Goal: Information Seeking & Learning: Learn about a topic

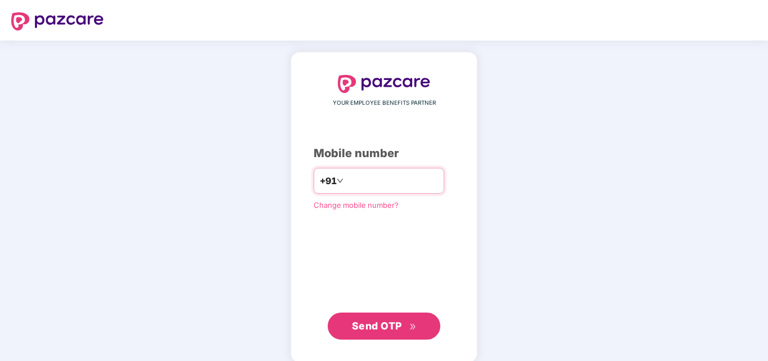
type input "**********"
click at [376, 320] on span "Send OTP" at bounding box center [377, 326] width 50 height 12
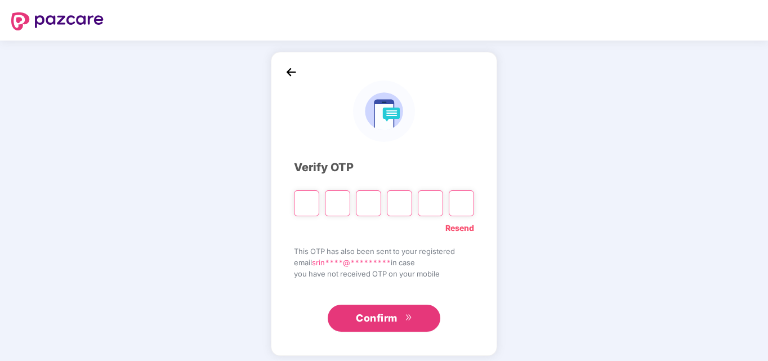
type input "*"
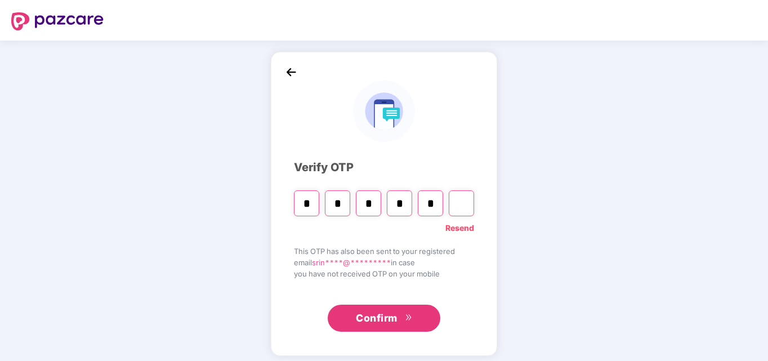
type input "*"
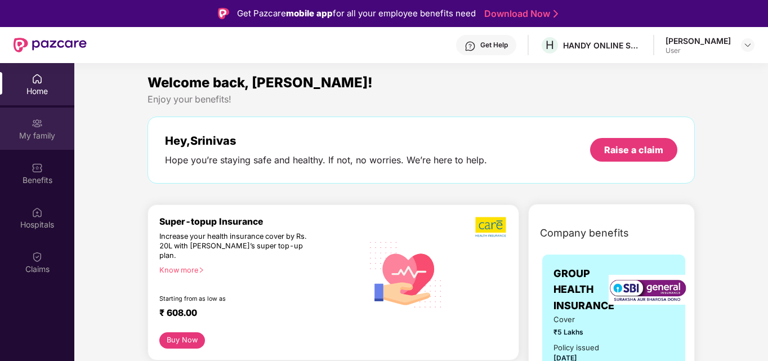
click at [37, 135] on div "My family" at bounding box center [37, 135] width 74 height 11
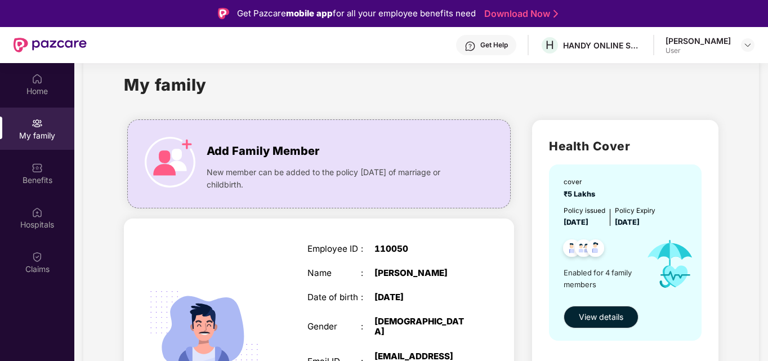
scroll to position [135, 0]
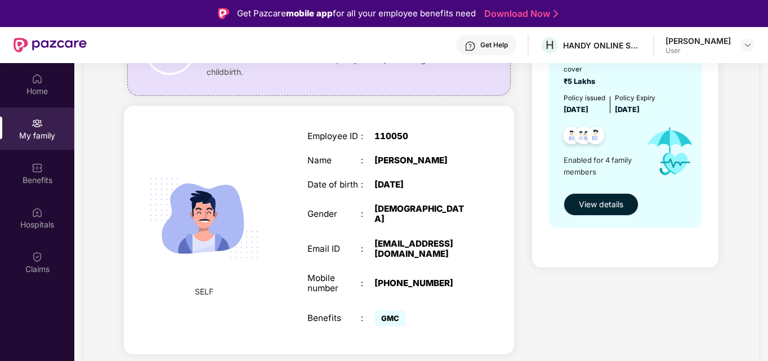
click at [609, 208] on span "View details" at bounding box center [601, 204] width 44 height 12
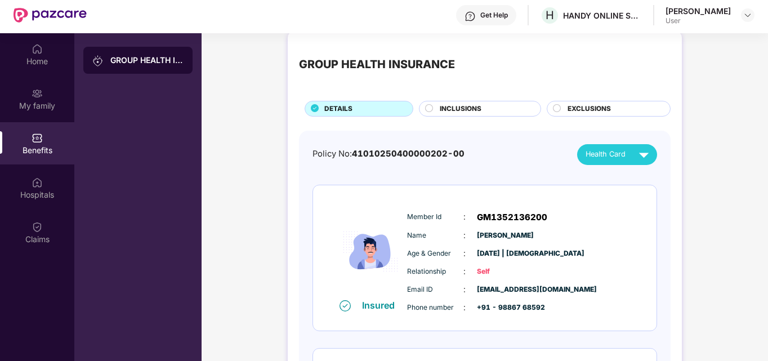
scroll to position [0, 0]
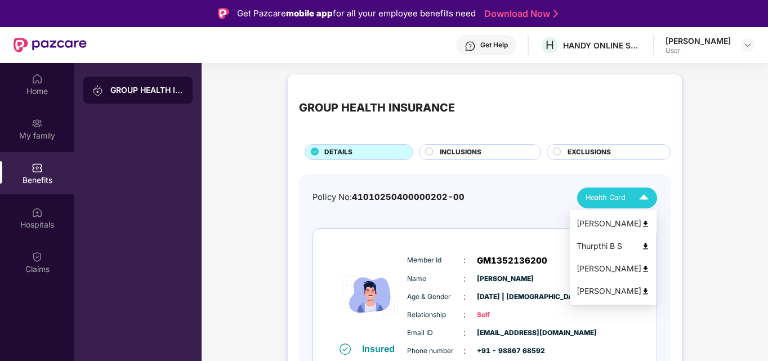
click at [647, 197] on img at bounding box center [644, 198] width 20 height 20
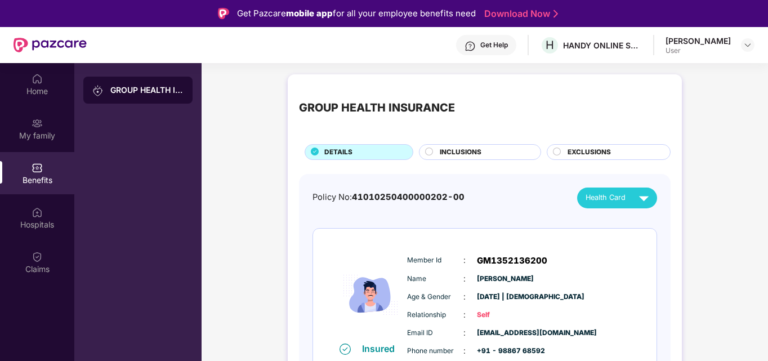
click at [429, 154] on circle at bounding box center [429, 150] width 7 height 7
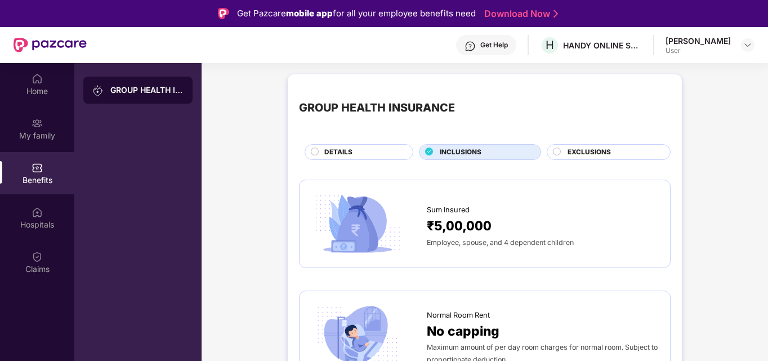
click at [429, 154] on icon at bounding box center [429, 150] width 7 height 7
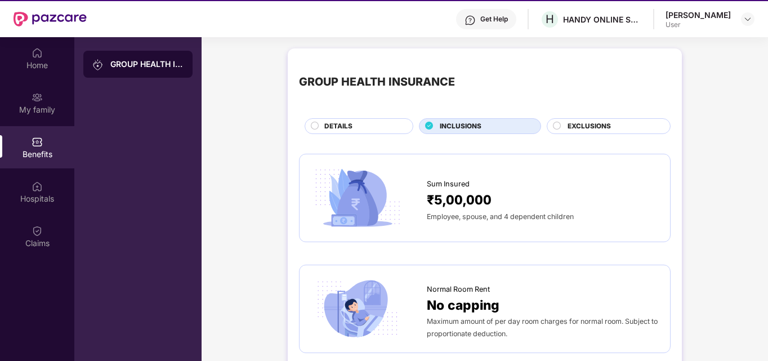
scroll to position [28, 0]
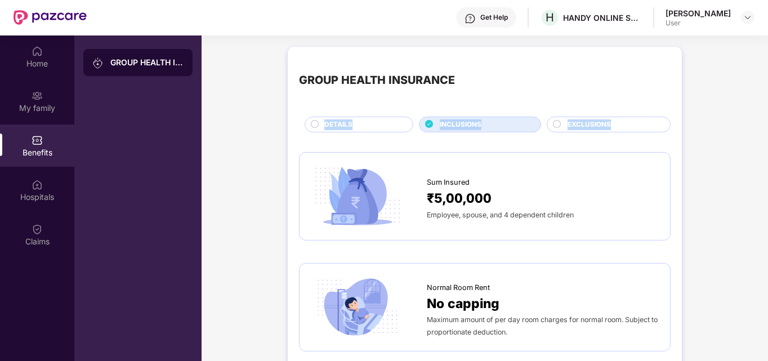
drag, startPoint x: 766, startPoint y: 74, endPoint x: 768, endPoint y: 127, distance: 53.5
click at [767, 127] on html "Get Pazcare mobile app for all your employee benefits need Download Now Get Hel…" at bounding box center [384, 152] width 768 height 361
click at [645, 80] on div "GROUP HEALTH INSURANCE" at bounding box center [485, 80] width 372 height 45
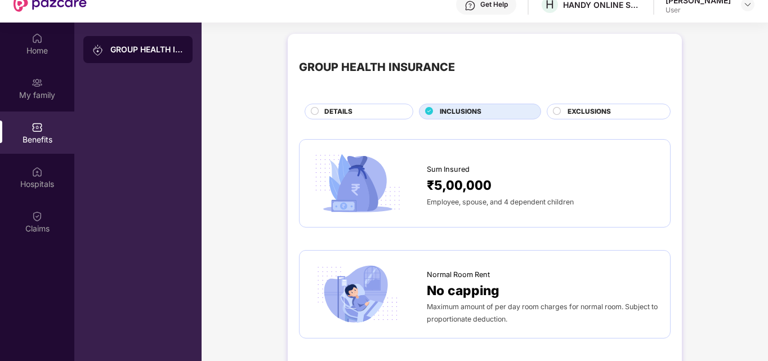
scroll to position [0, 0]
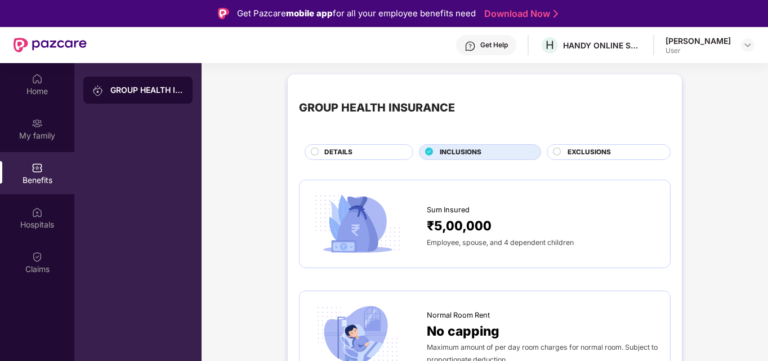
click at [599, 147] on span "EXCLUSIONS" at bounding box center [588, 152] width 43 height 11
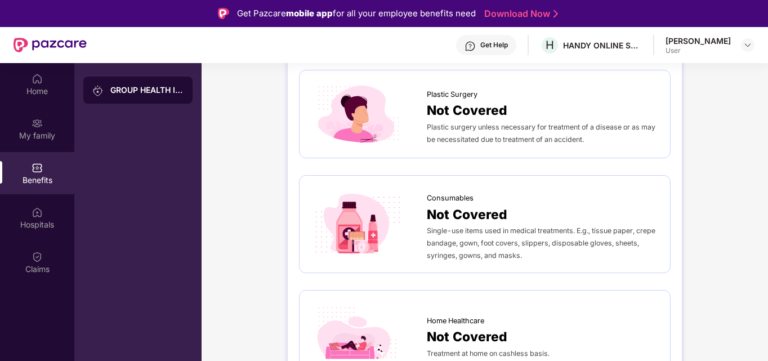
scroll to position [63, 0]
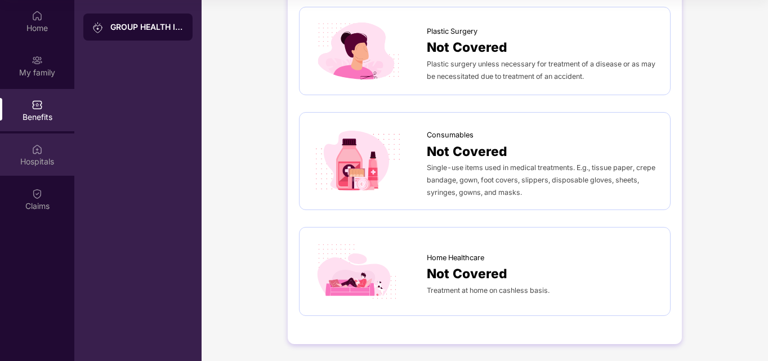
click at [38, 158] on div "Hospitals" at bounding box center [37, 160] width 74 height 11
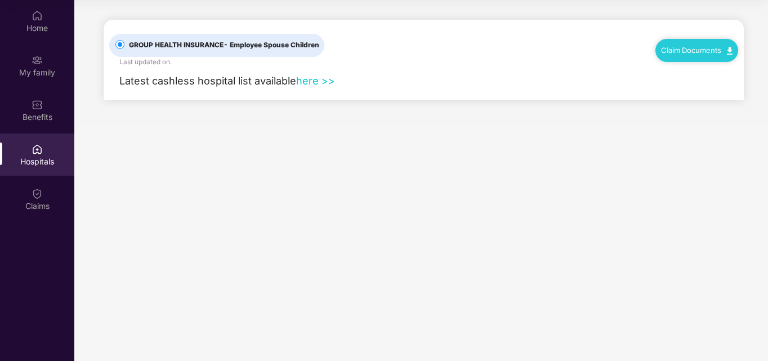
scroll to position [0, 0]
click at [28, 186] on div "Claims" at bounding box center [37, 199] width 74 height 42
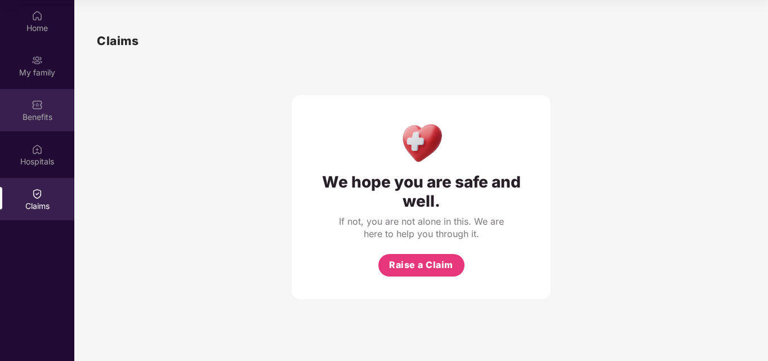
click at [30, 122] on div "Benefits" at bounding box center [37, 116] width 74 height 11
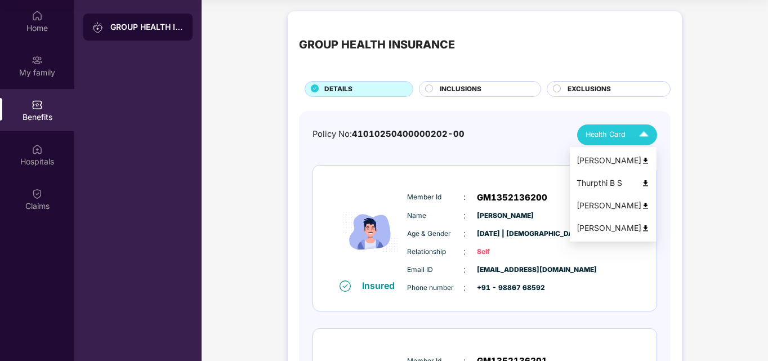
click at [650, 163] on img at bounding box center [645, 160] width 8 height 8
click at [618, 131] on span "Health Card" at bounding box center [605, 134] width 40 height 11
click at [650, 184] on img at bounding box center [645, 183] width 8 height 8
click at [640, 135] on img at bounding box center [644, 135] width 20 height 20
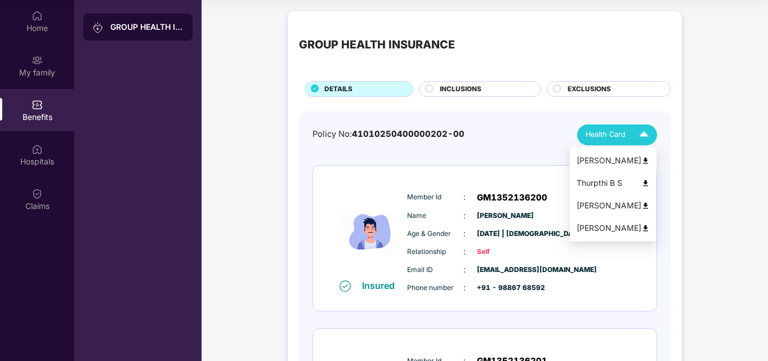
click at [648, 209] on img at bounding box center [645, 206] width 8 height 8
click at [640, 136] on img at bounding box center [644, 135] width 20 height 20
click at [646, 142] on img at bounding box center [644, 135] width 20 height 20
